Goal: Task Accomplishment & Management: Complete application form

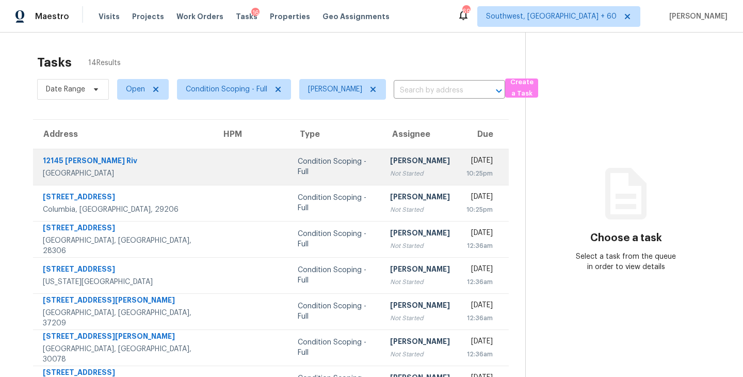
click at [390, 172] on div "Not Started" at bounding box center [420, 173] width 60 height 10
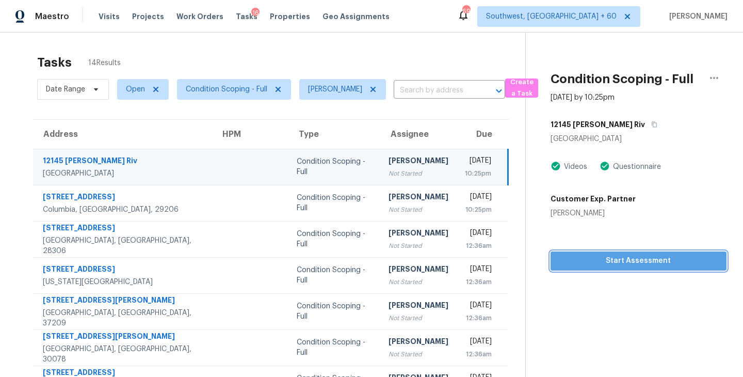
click at [653, 266] on span "Start Assessment" at bounding box center [638, 260] width 159 height 13
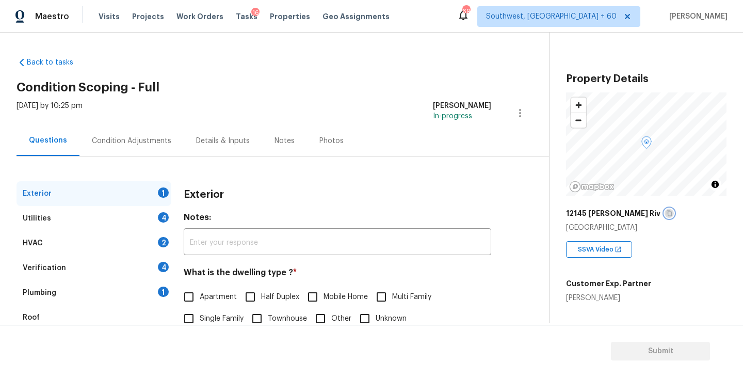
click at [666, 214] on icon "button" at bounding box center [668, 213] width 5 height 6
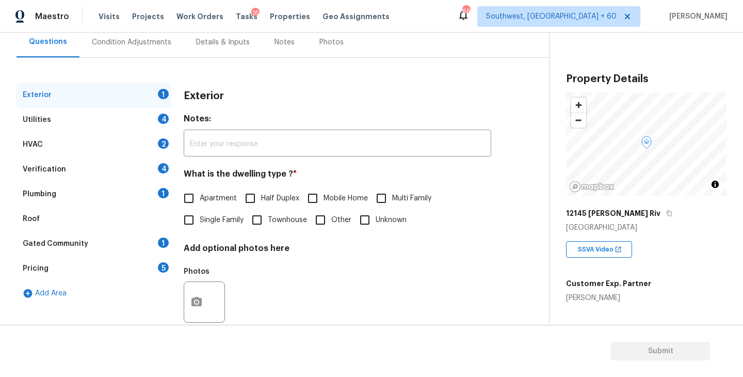
click at [223, 224] on span "Single Family" at bounding box center [222, 220] width 44 height 11
click at [200, 224] on input "Single Family" at bounding box center [189, 220] width 22 height 22
checkbox input "true"
click at [124, 116] on div "Utilities 4" at bounding box center [94, 119] width 155 height 25
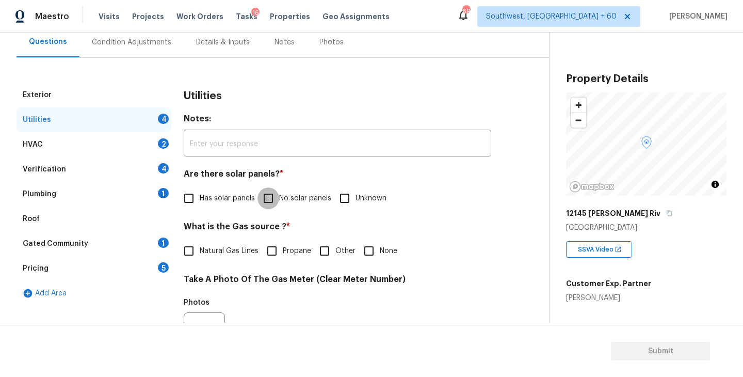
click at [270, 201] on input "No solar panels" at bounding box center [268, 198] width 22 height 22
checkbox input "true"
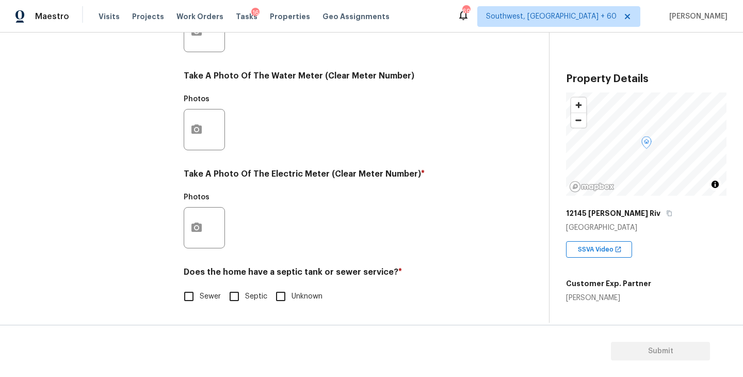
scroll to position [400, 0]
click at [207, 299] on span "Sewer" at bounding box center [210, 296] width 21 height 11
click at [200, 299] on input "Sewer" at bounding box center [189, 296] width 22 height 22
checkbox input "true"
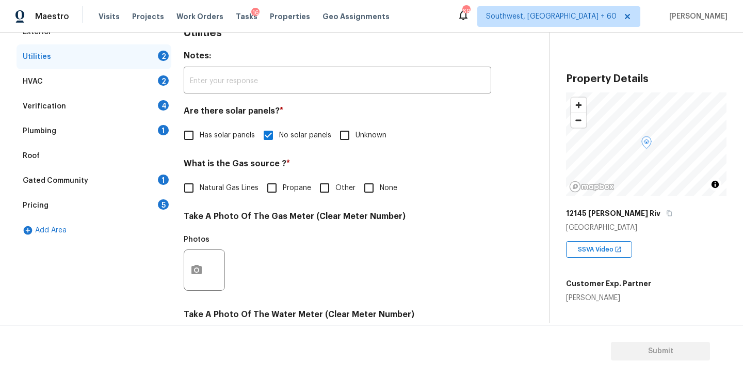
click at [94, 137] on div "Plumbing 1" at bounding box center [94, 131] width 155 height 25
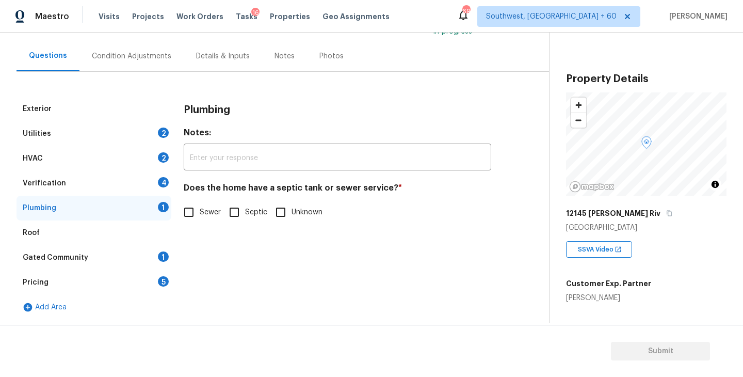
click at [192, 213] on input "Sewer" at bounding box center [189, 212] width 22 height 22
checkbox input "true"
click at [97, 258] on div "Gated Community 1" at bounding box center [94, 257] width 155 height 25
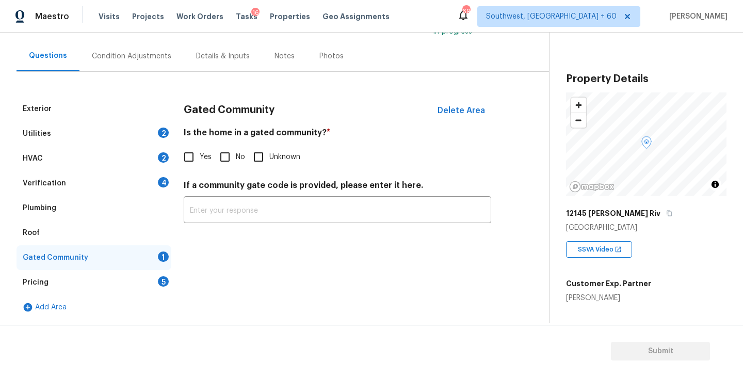
click at [230, 158] on input "No" at bounding box center [225, 157] width 22 height 22
checkbox input "true"
click at [145, 62] on div "Condition Adjustments" at bounding box center [131, 56] width 104 height 30
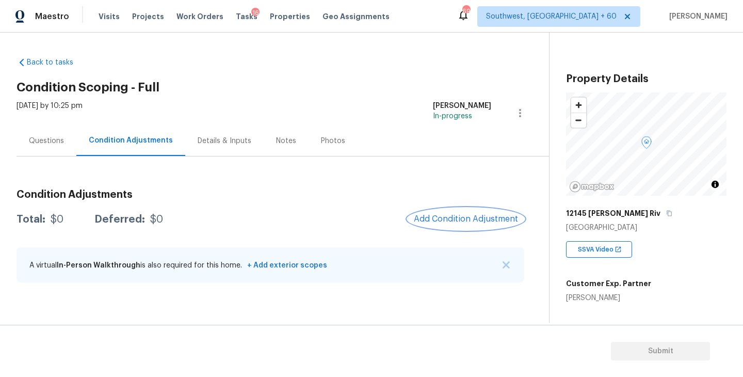
click at [426, 215] on span "Add Condition Adjustment" at bounding box center [466, 218] width 104 height 9
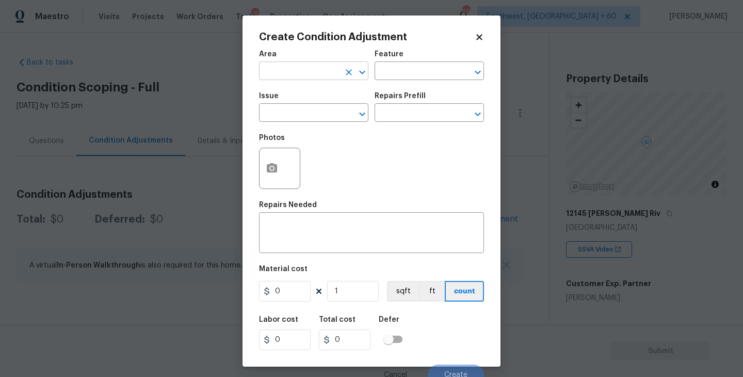
click at [290, 73] on input "text" at bounding box center [299, 72] width 80 height 16
click at [297, 100] on li "Roof" at bounding box center [313, 95] width 109 height 17
type input "Roof"
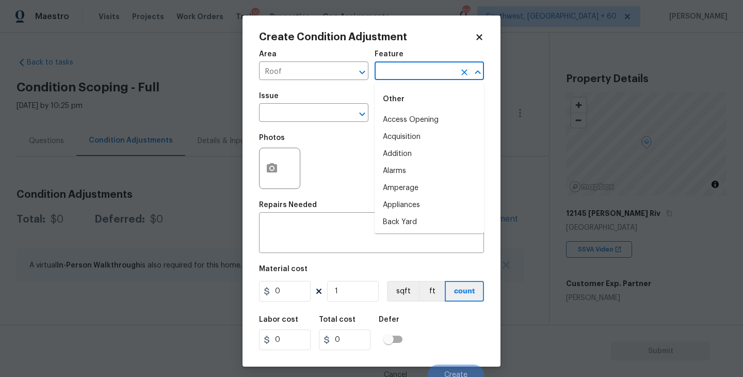
click at [394, 72] on input "text" at bounding box center [414, 72] width 80 height 16
click at [398, 134] on li "Roof" at bounding box center [428, 136] width 109 height 17
type input "Roof"
click at [291, 112] on input "text" at bounding box center [299, 114] width 80 height 16
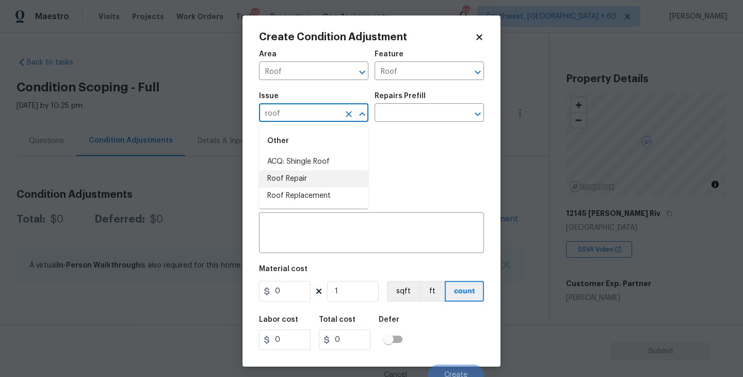
click at [302, 176] on li "Roof Repair" at bounding box center [313, 178] width 109 height 17
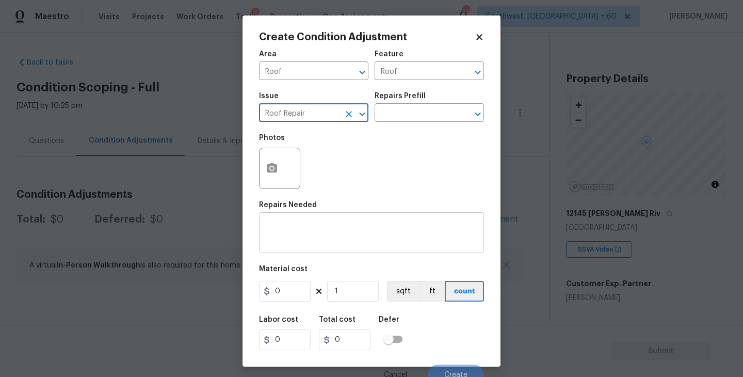
type input "Roof Repair"
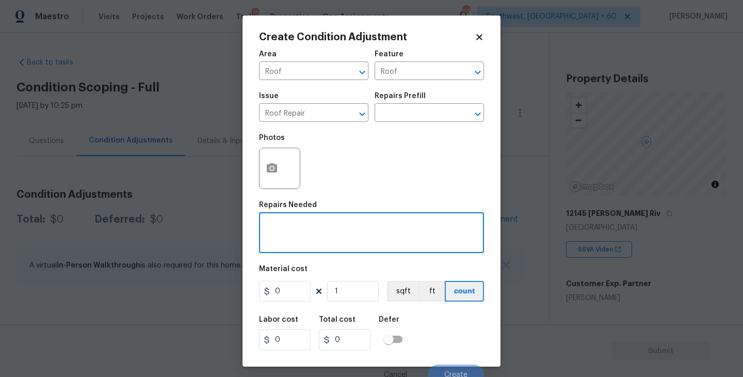
click at [305, 226] on textarea at bounding box center [371, 234] width 213 height 22
type textarea "Roof Repairs"
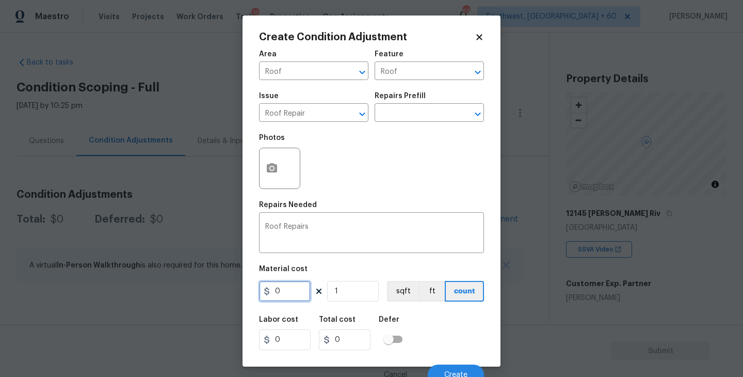
drag, startPoint x: 289, startPoint y: 287, endPoint x: 196, endPoint y: 287, distance: 93.4
click at [196, 287] on div "Create Condition Adjustment Area Roof ​ Feature Roof ​ Issue Roof Repair ​ Repa…" at bounding box center [371, 188] width 743 height 377
type input "1000"
click at [273, 175] on button "button" at bounding box center [271, 168] width 25 height 40
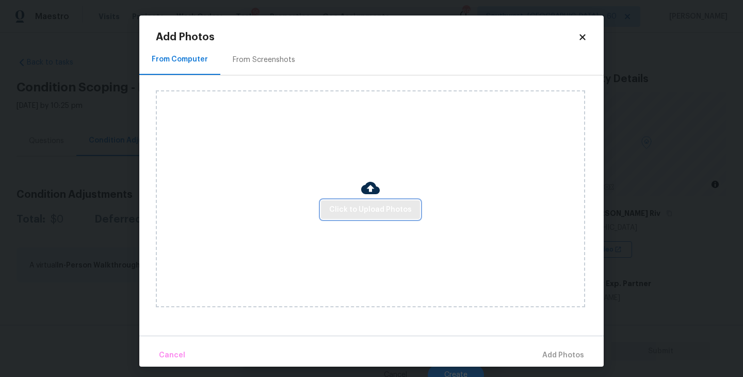
click at [362, 204] on span "Click to Upload Photos" at bounding box center [370, 209] width 83 height 13
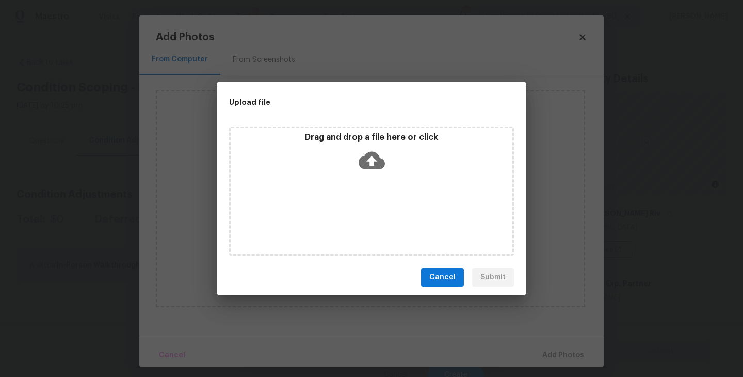
click at [370, 183] on div "Drag and drop a file here or click" at bounding box center [371, 190] width 285 height 129
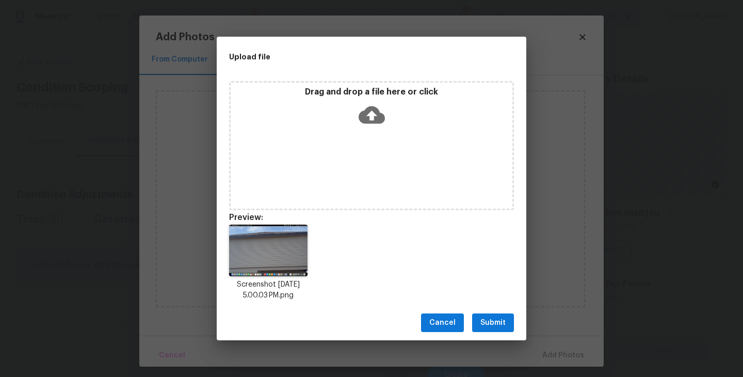
click at [493, 325] on span "Submit" at bounding box center [492, 322] width 25 height 13
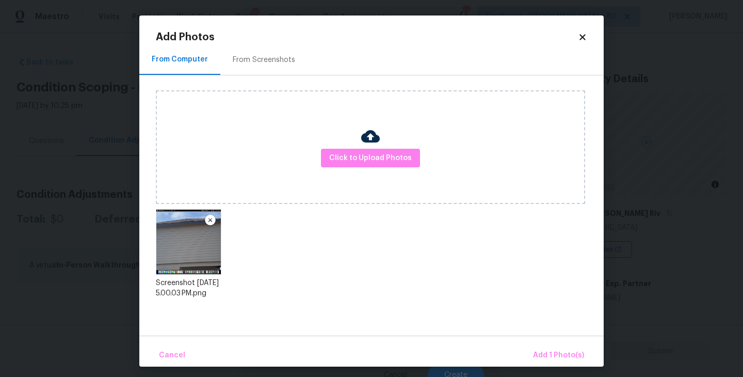
click at [535, 343] on div "Cancel Add 1 Photo(s)" at bounding box center [371, 350] width 464 height 31
click at [541, 347] on button "Add 1 Photo(s)" at bounding box center [558, 355] width 59 height 22
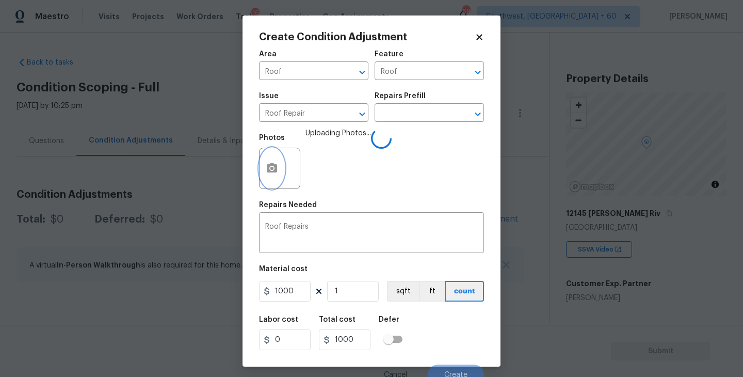
scroll to position [9, 0]
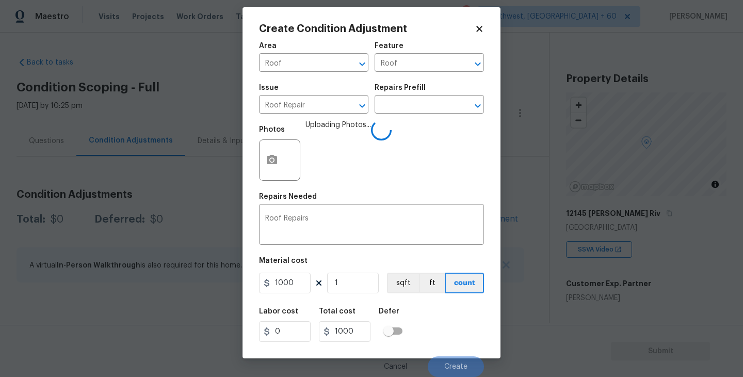
click at [443, 310] on div "Labor cost 0 Total cost 1000 Defer" at bounding box center [371, 324] width 225 height 46
click at [448, 325] on div "Labor cost 0 Total cost 1000 Defer" at bounding box center [371, 324] width 225 height 46
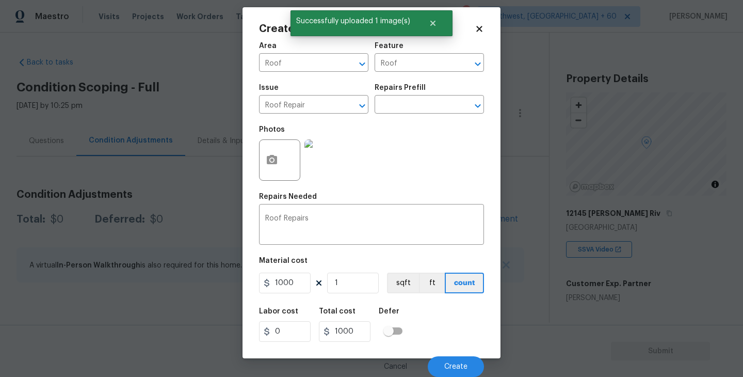
click at [448, 325] on div "Labor cost 0 Total cost 1000 Defer" at bounding box center [371, 324] width 225 height 46
click at [449, 362] on button "Create" at bounding box center [456, 366] width 56 height 21
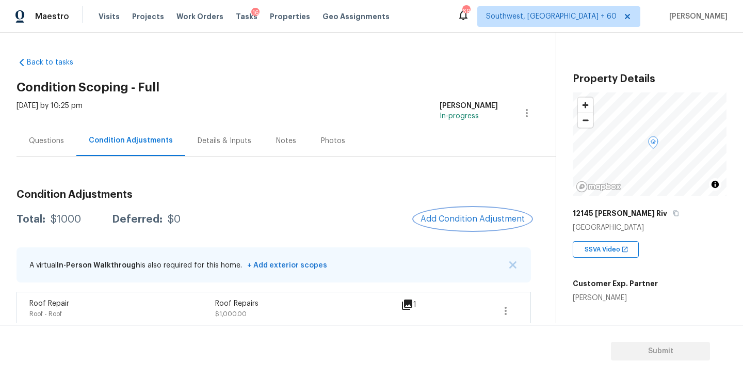
scroll to position [10, 0]
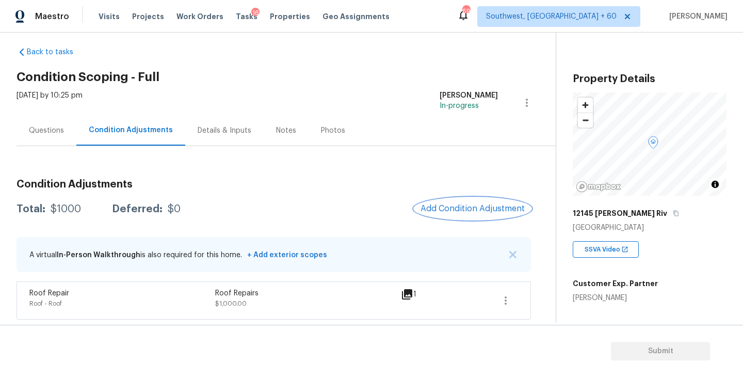
click at [457, 217] on button "Add Condition Adjustment" at bounding box center [472, 209] width 117 height 22
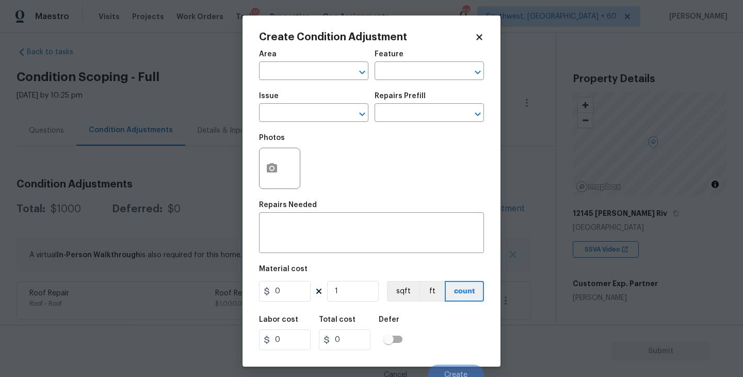
click at [318, 83] on span "Area ​" at bounding box center [313, 65] width 109 height 42
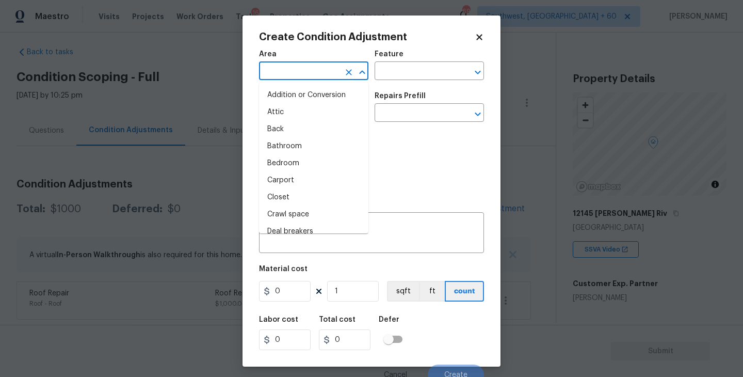
click at [315, 73] on input "text" at bounding box center [299, 72] width 80 height 16
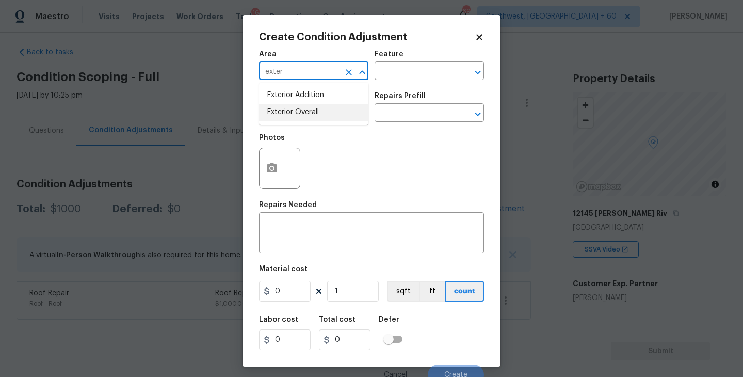
click at [336, 115] on li "Exterior Overall" at bounding box center [313, 112] width 109 height 17
type input "Exterior Overall"
click at [413, 74] on input "text" at bounding box center [414, 72] width 80 height 16
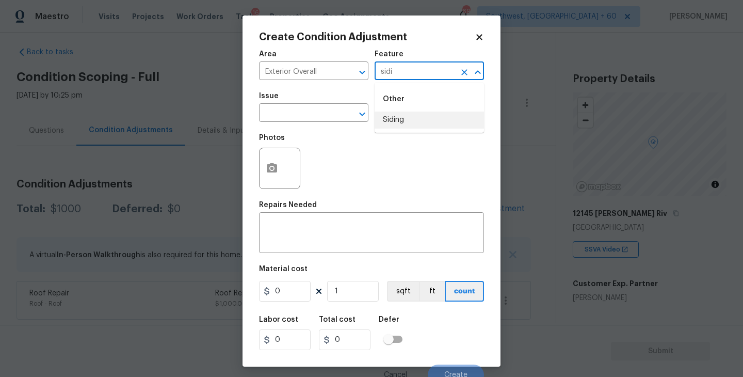
click at [412, 121] on li "Siding" at bounding box center [428, 119] width 109 height 17
click at [346, 118] on icon "Clear" at bounding box center [349, 114] width 10 height 10
type input "Siding"
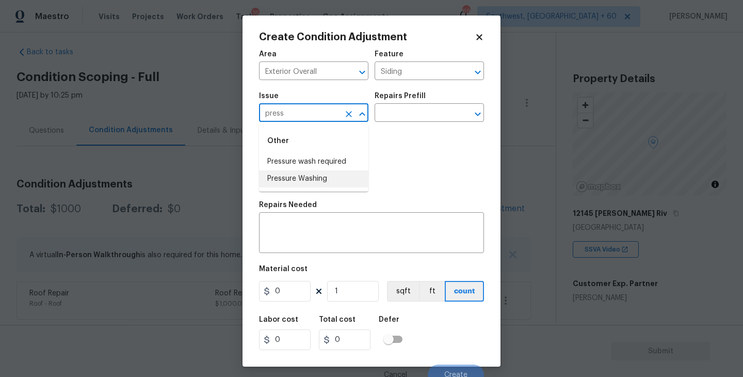
click at [316, 180] on li "Pressure Washing" at bounding box center [313, 178] width 109 height 17
type input "Pressure Washing"
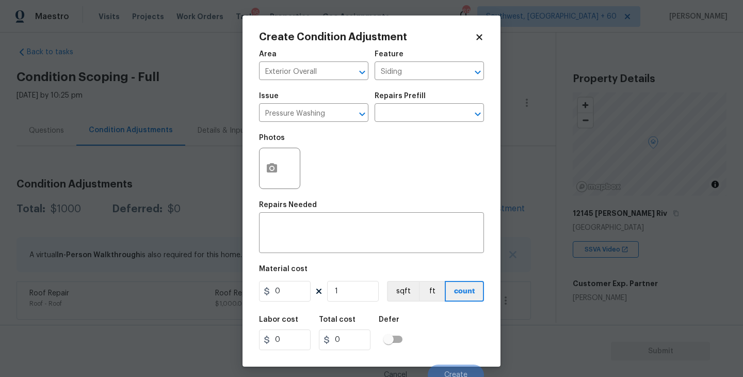
click at [419, 100] on div "Repairs Prefill" at bounding box center [428, 98] width 109 height 13
click at [417, 112] on input "text" at bounding box center [414, 114] width 80 height 16
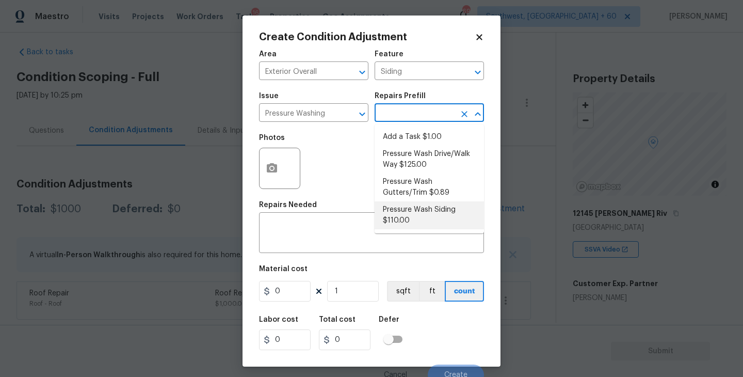
click at [422, 224] on li "Pressure Wash Siding $110.00" at bounding box center [428, 215] width 109 height 28
type textarea "Protect areas as needed for pressure washing. Pressure wash the siding on the h…"
type input "110"
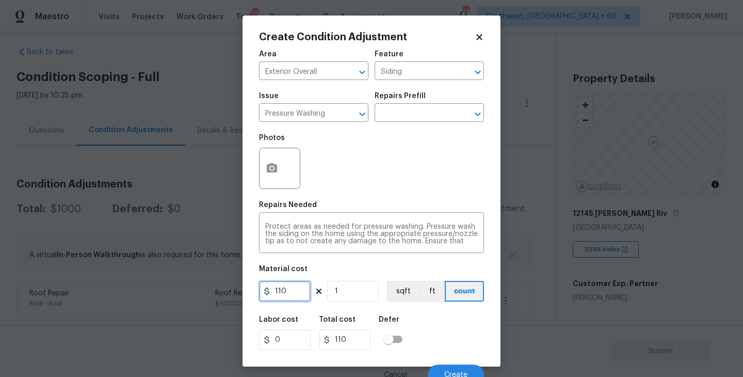
drag, startPoint x: 293, startPoint y: 287, endPoint x: 182, endPoint y: 287, distance: 110.9
click at [182, 287] on div "Create Condition Adjustment Area Exterior Overall ​ Feature Siding ​ Issue Pres…" at bounding box center [371, 188] width 743 height 377
type input "200"
click at [278, 163] on icon "button" at bounding box center [272, 168] width 12 height 12
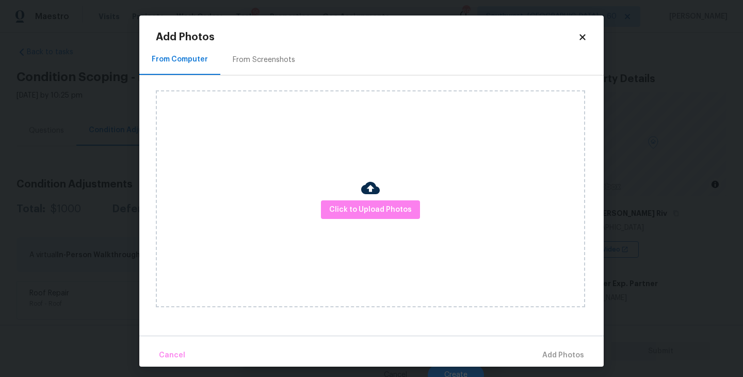
click at [335, 189] on div "Click to Upload Photos" at bounding box center [370, 198] width 429 height 217
click at [349, 198] on div "Click to Upload Photos" at bounding box center [370, 198] width 429 height 217
click at [370, 210] on span "Click to Upload Photos" at bounding box center [370, 209] width 83 height 13
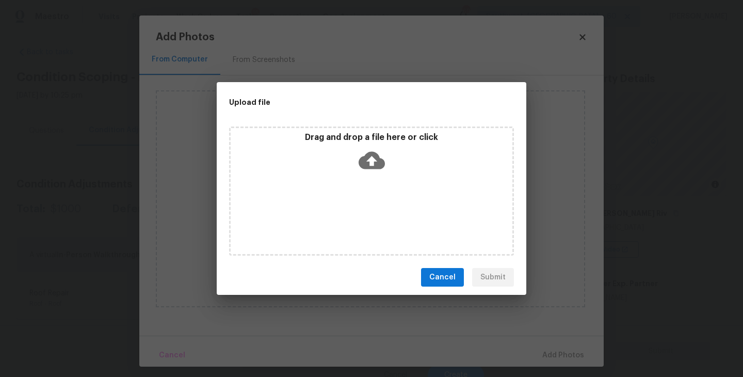
click at [379, 168] on icon at bounding box center [372, 160] width 26 height 26
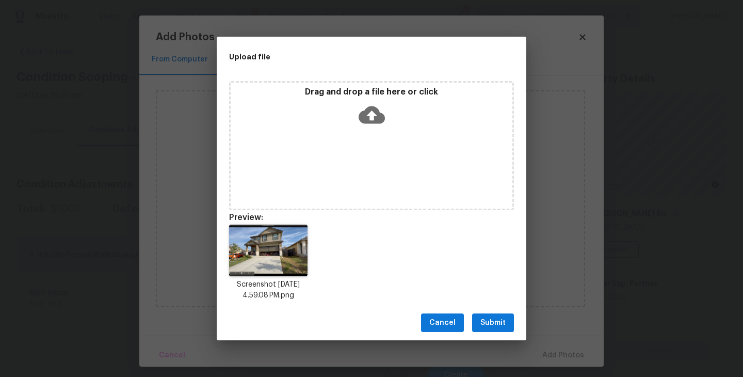
click at [493, 329] on button "Submit" at bounding box center [493, 322] width 42 height 19
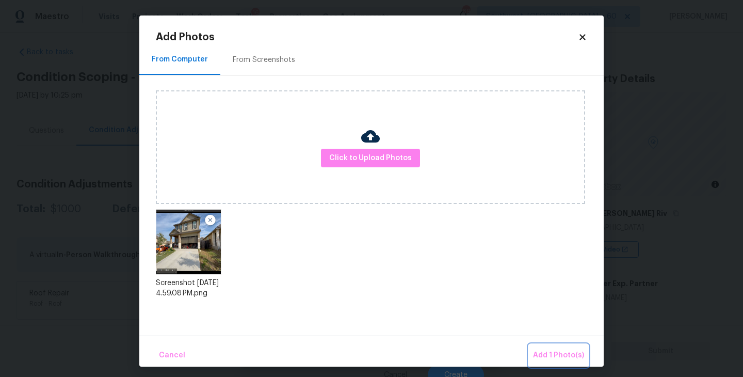
click at [541, 353] on span "Add 1 Photo(s)" at bounding box center [558, 355] width 51 height 13
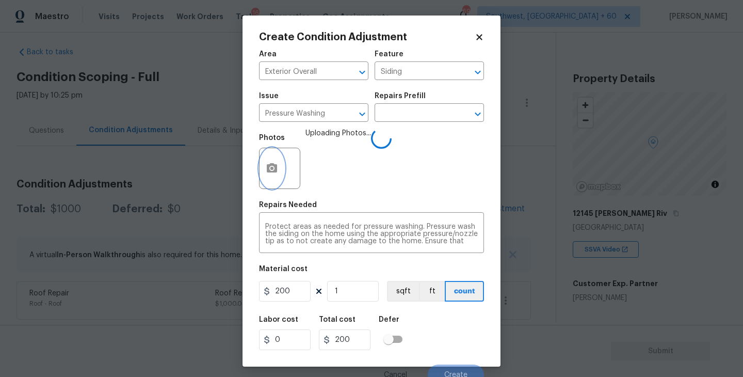
scroll to position [9, 0]
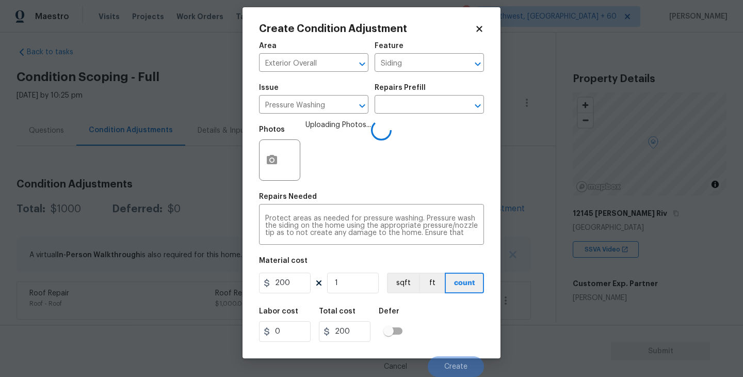
click at [460, 307] on div "Labor cost 0 Total cost 200 Defer" at bounding box center [371, 324] width 225 height 46
click at [460, 309] on div "Labor cost 0 Total cost 200 Defer" at bounding box center [371, 324] width 225 height 46
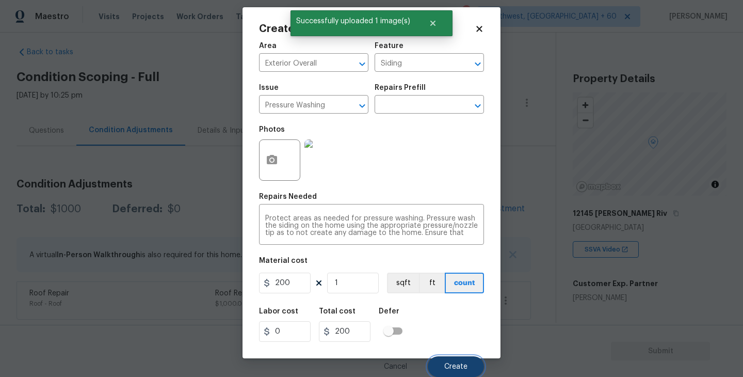
click at [463, 359] on button "Create" at bounding box center [456, 366] width 56 height 21
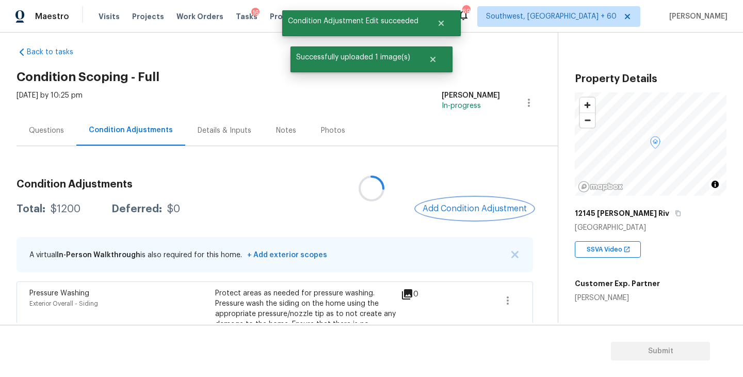
scroll to position [0, 0]
click at [483, 218] on button "Add Condition Adjustment" at bounding box center [472, 209] width 117 height 22
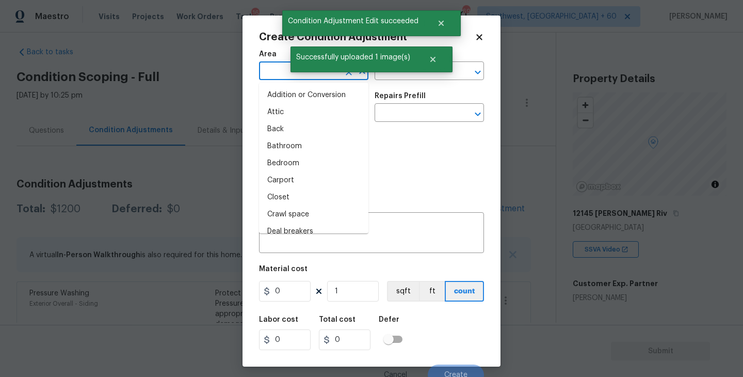
click at [280, 79] on input "text" at bounding box center [299, 72] width 80 height 16
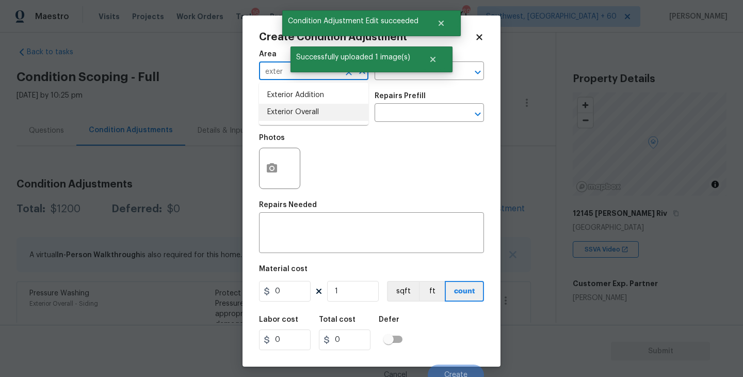
click at [299, 111] on li "Exterior Overall" at bounding box center [313, 112] width 109 height 17
type input "Exterior Overall"
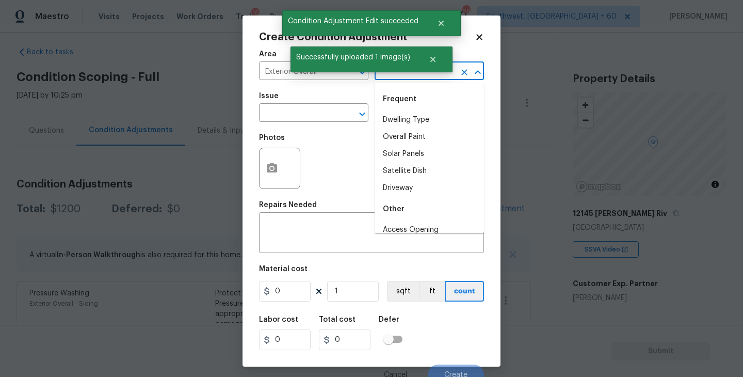
click at [404, 78] on input "text" at bounding box center [414, 72] width 80 height 16
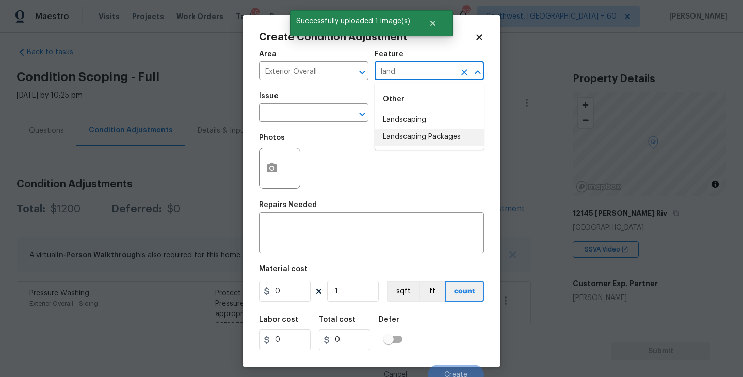
click at [411, 134] on li "Landscaping Packages" at bounding box center [428, 136] width 109 height 17
type input "Landscaping Packages"
click at [299, 110] on input "text" at bounding box center [299, 114] width 80 height 16
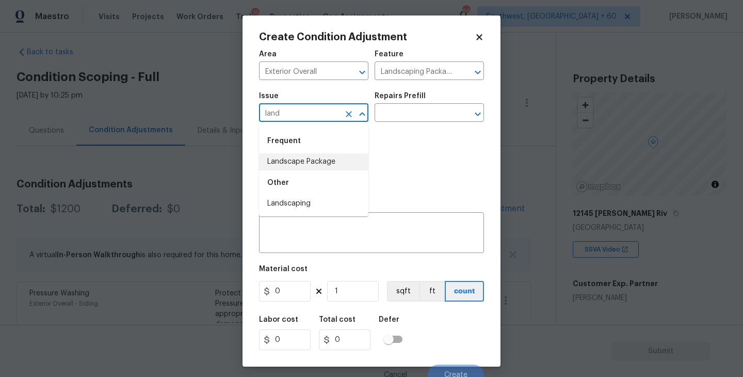
click at [302, 159] on li "Landscape Package" at bounding box center [313, 161] width 109 height 17
type input "Landscape Package"
click at [431, 100] on div "Repairs Prefill" at bounding box center [428, 98] width 109 height 13
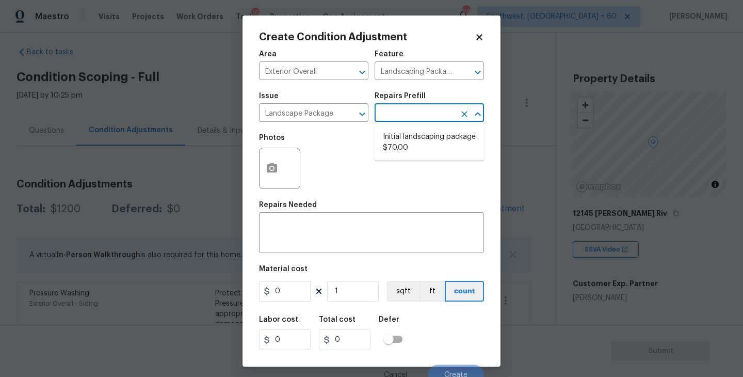
click at [423, 111] on input "text" at bounding box center [414, 114] width 80 height 16
click at [421, 145] on li "Initial landscaping package $70.00" at bounding box center [428, 142] width 109 height 28
type input "Home Readiness Packages"
type textarea "Mowing of grass up to 6" in height. Mow, edge along driveways & sidewalks, trim…"
type input "70"
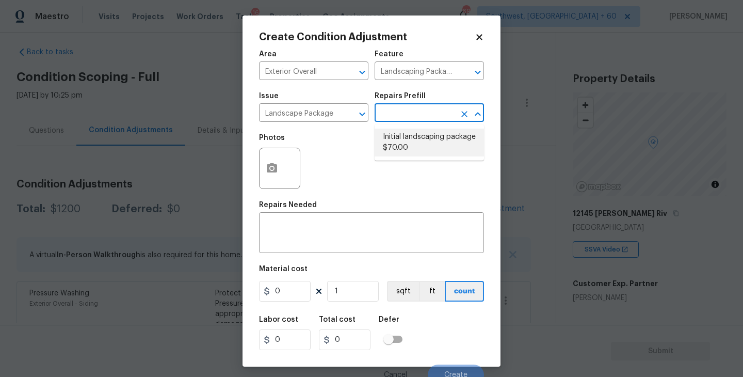
type input "70"
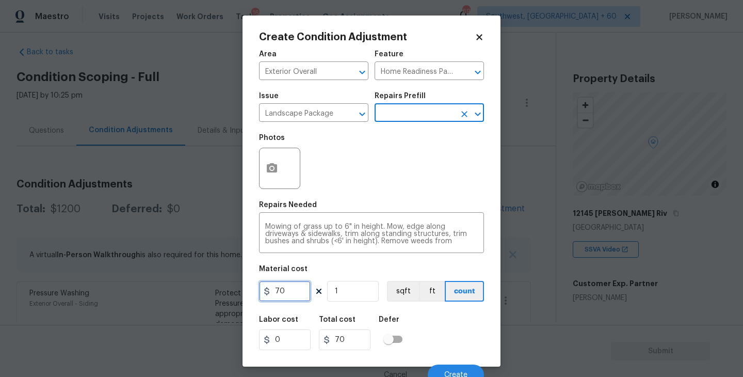
drag, startPoint x: 296, startPoint y: 290, endPoint x: 200, endPoint y: 292, distance: 95.5
click at [200, 292] on div "Create Condition Adjustment Area Exterior Overall ​ Feature Home Readiness Pack…" at bounding box center [371, 188] width 743 height 377
type input "300"
click at [275, 178] on button "button" at bounding box center [271, 168] width 25 height 40
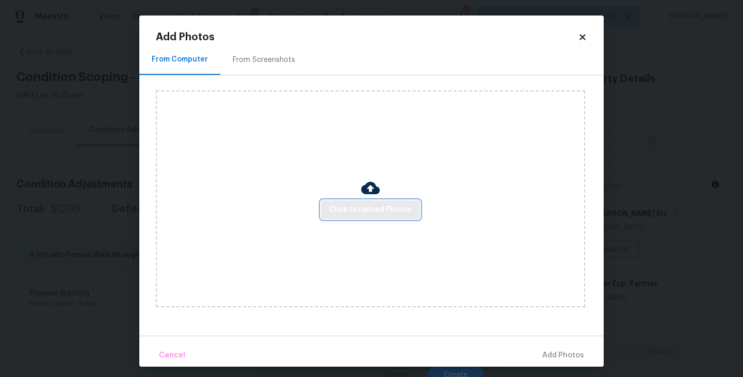
click at [375, 204] on span "Click to Upload Photos" at bounding box center [370, 209] width 83 height 13
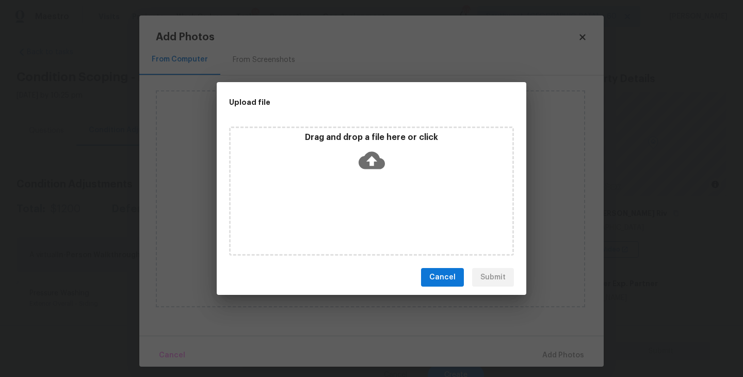
click at [378, 186] on div "Drag and drop a file here or click" at bounding box center [371, 190] width 285 height 129
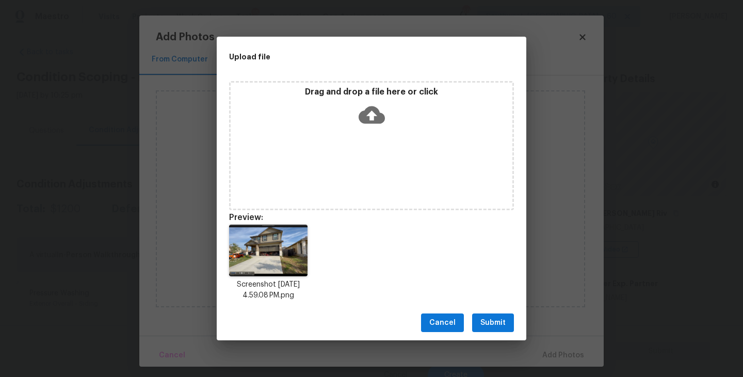
click at [495, 323] on span "Submit" at bounding box center [492, 322] width 25 height 13
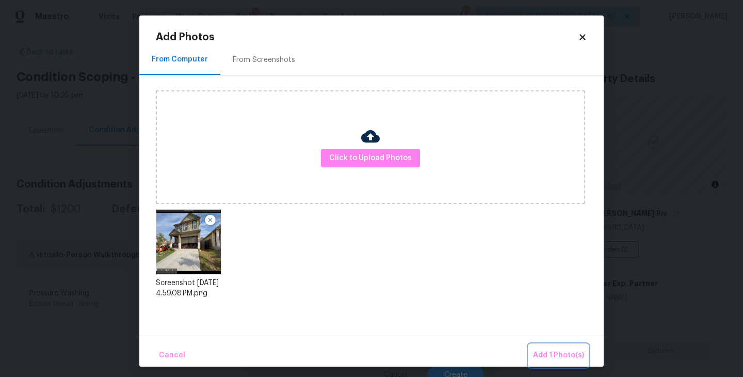
click at [543, 352] on span "Add 1 Photo(s)" at bounding box center [558, 355] width 51 height 13
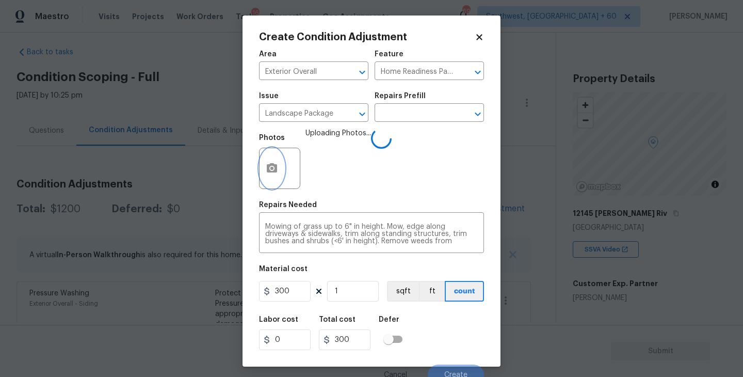
scroll to position [9, 0]
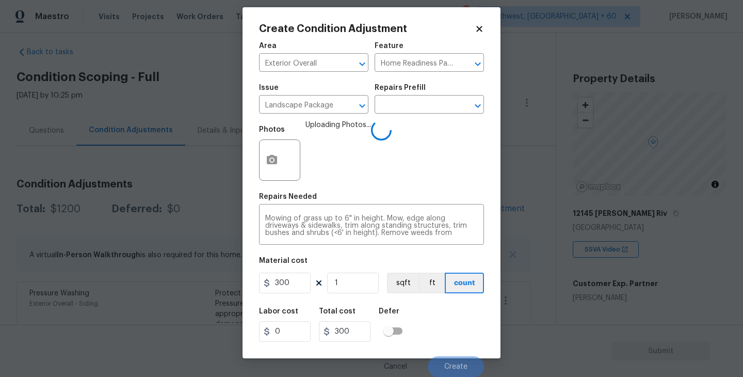
click at [445, 306] on div "Labor cost 0 Total cost 300 Defer" at bounding box center [371, 324] width 225 height 46
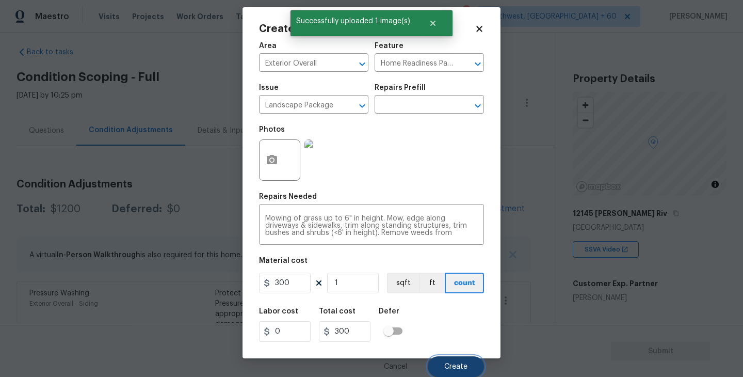
click at [456, 371] on button "Create" at bounding box center [456, 366] width 56 height 21
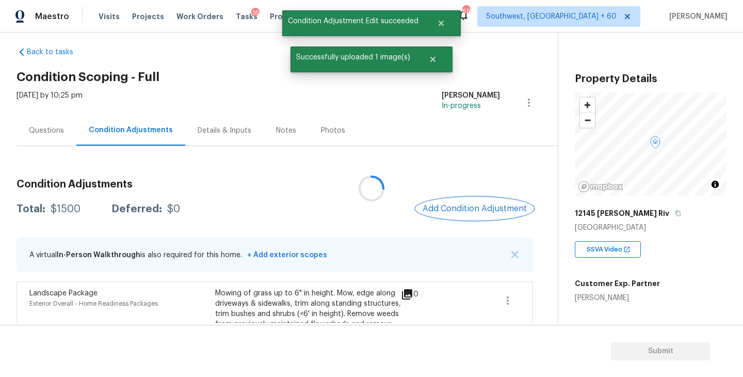
scroll to position [0, 0]
click at [474, 204] on span "Add Condition Adjustment" at bounding box center [472, 208] width 104 height 9
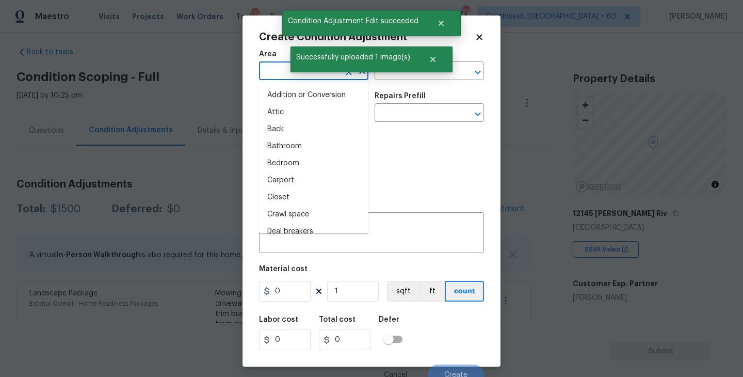
click at [286, 71] on input "text" at bounding box center [299, 72] width 80 height 16
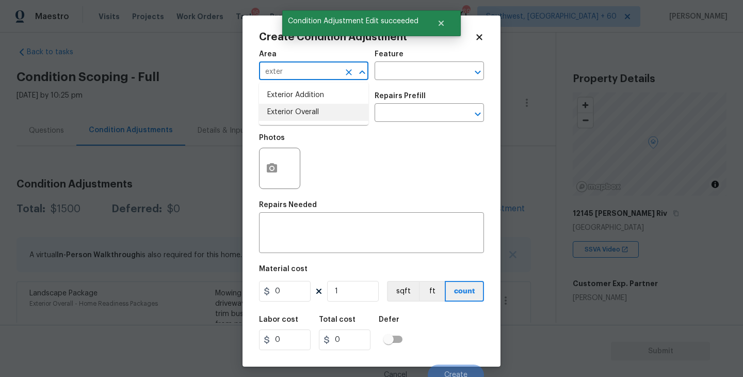
click at [301, 113] on li "Exterior Overall" at bounding box center [313, 112] width 109 height 17
type input "Exterior Overall"
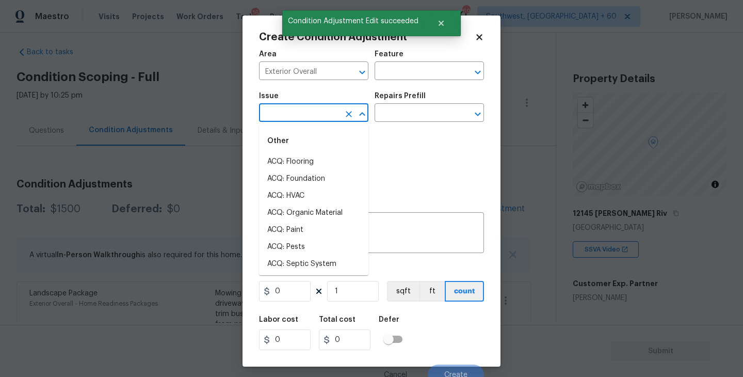
click at [301, 113] on input "text" at bounding box center [299, 114] width 80 height 16
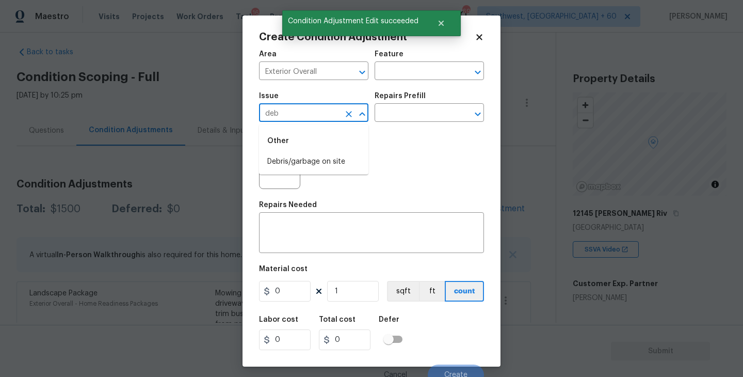
click at [317, 160] on li "Debris/garbage on site" at bounding box center [313, 161] width 109 height 17
type input "Debris/garbage on site"
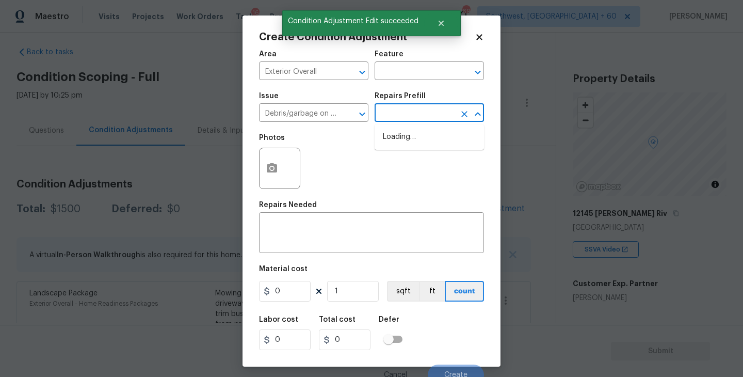
click at [396, 117] on input "text" at bounding box center [414, 114] width 80 height 16
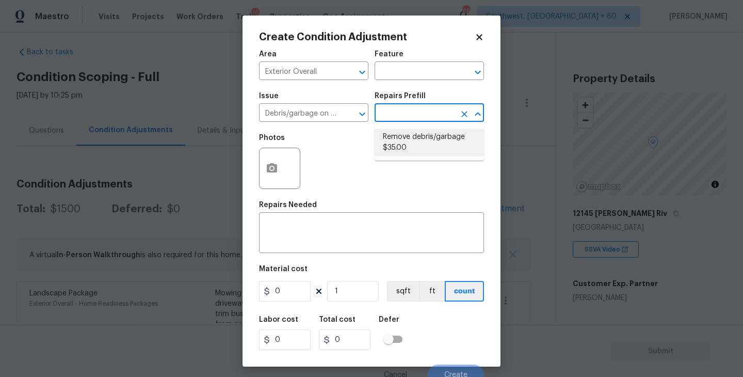
click at [432, 136] on li "Remove debris/garbage $35.00" at bounding box center [428, 142] width 109 height 28
type textarea "Remove, haul off, and properly dispose of any debris left by seller to offsite …"
type input "35"
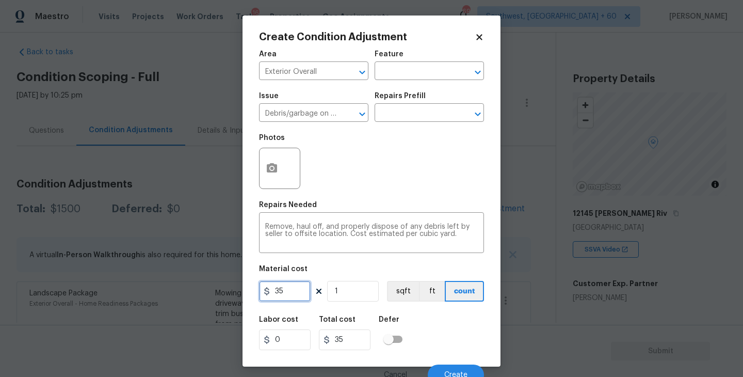
click at [296, 292] on input "35" at bounding box center [285, 291] width 52 height 21
drag, startPoint x: 296, startPoint y: 292, endPoint x: 169, endPoint y: 292, distance: 127.4
click at [169, 292] on div "Create Condition Adjustment Area Exterior Overall ​ Feature ​ Issue Debris/garb…" at bounding box center [371, 188] width 743 height 377
type input "400"
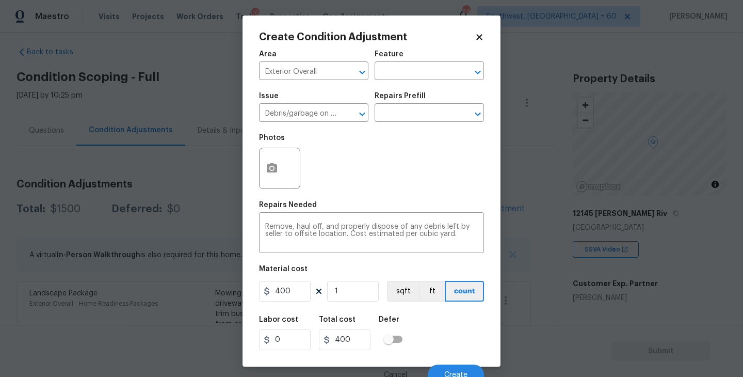
click at [284, 156] on div at bounding box center [279, 168] width 41 height 41
click at [296, 175] on div at bounding box center [279, 168] width 41 height 41
click at [286, 171] on div at bounding box center [279, 168] width 41 height 41
click at [278, 169] on button "button" at bounding box center [271, 168] width 25 height 40
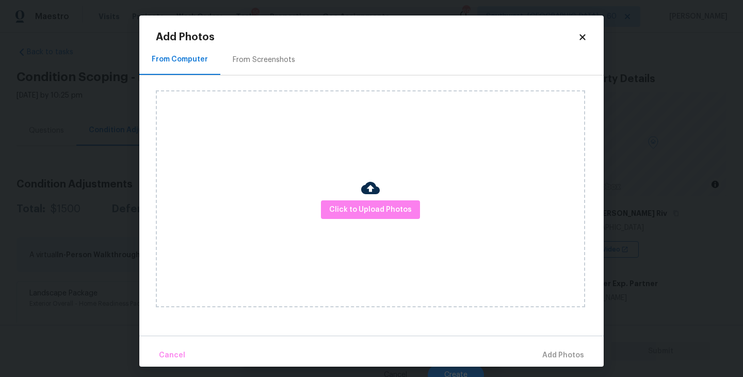
click at [357, 220] on div "Click to Upload Photos" at bounding box center [370, 198] width 429 height 217
click at [377, 188] on img at bounding box center [370, 187] width 19 height 19
click at [364, 213] on span "Click to Upload Photos" at bounding box center [370, 209] width 83 height 13
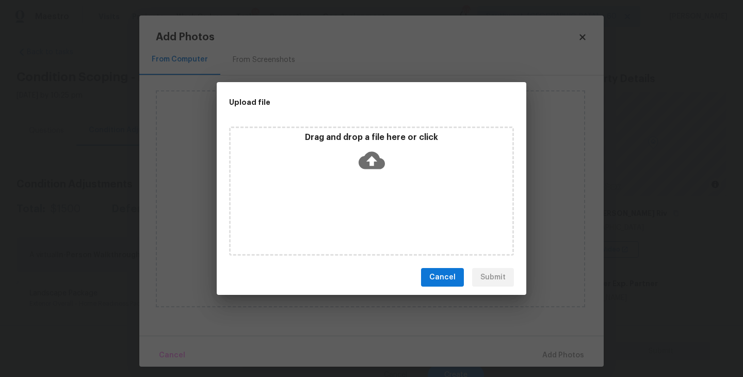
click at [364, 181] on div "Drag and drop a file here or click" at bounding box center [371, 190] width 285 height 129
